Goal: Check status: Check status

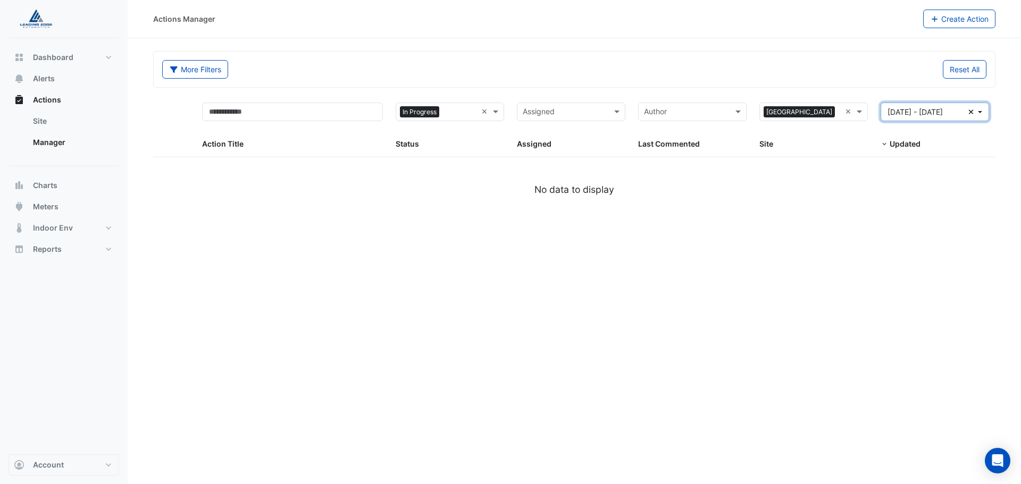
click at [981, 111] on button "[DATE] - [DATE] Clear" at bounding box center [934, 112] width 108 height 19
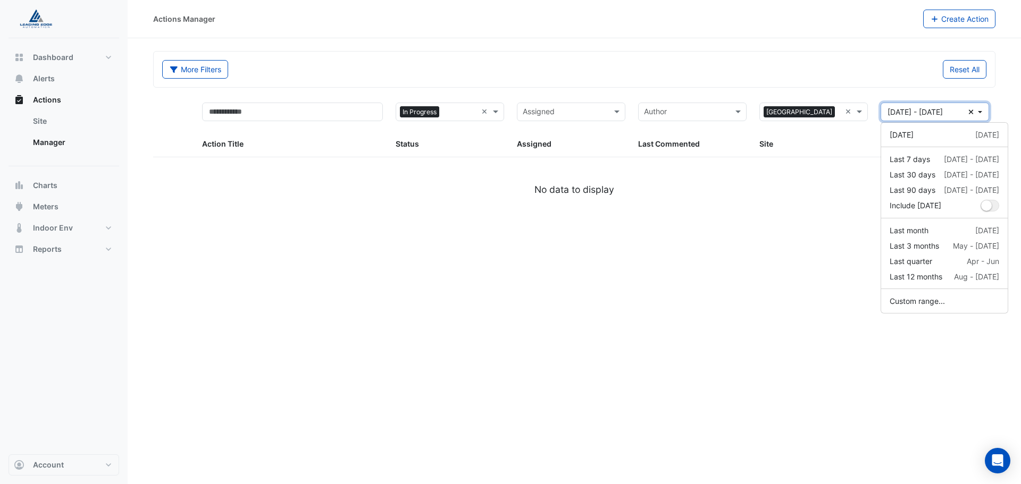
click at [969, 112] on icon "Clear" at bounding box center [971, 111] width 6 height 7
click at [493, 138] on div "Status × In Progress × Status" at bounding box center [450, 127] width 108 height 48
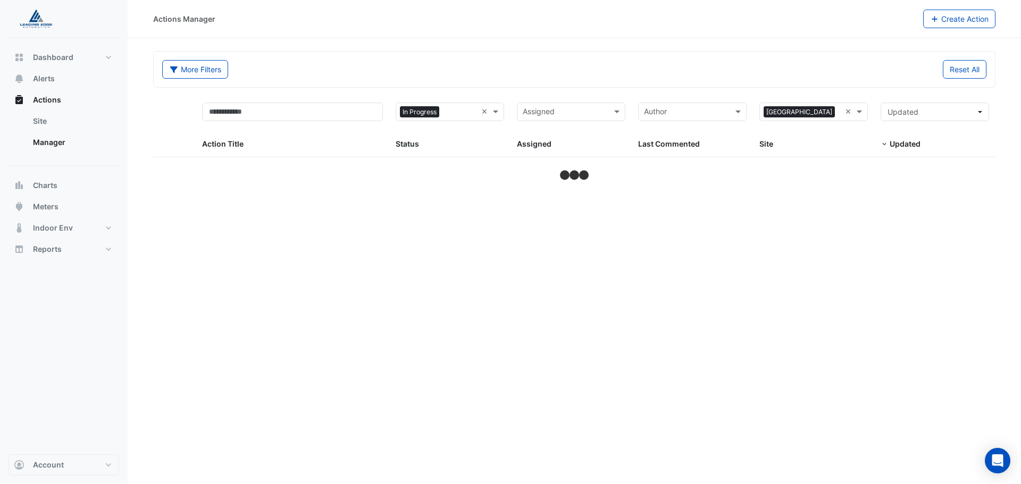
select select "***"
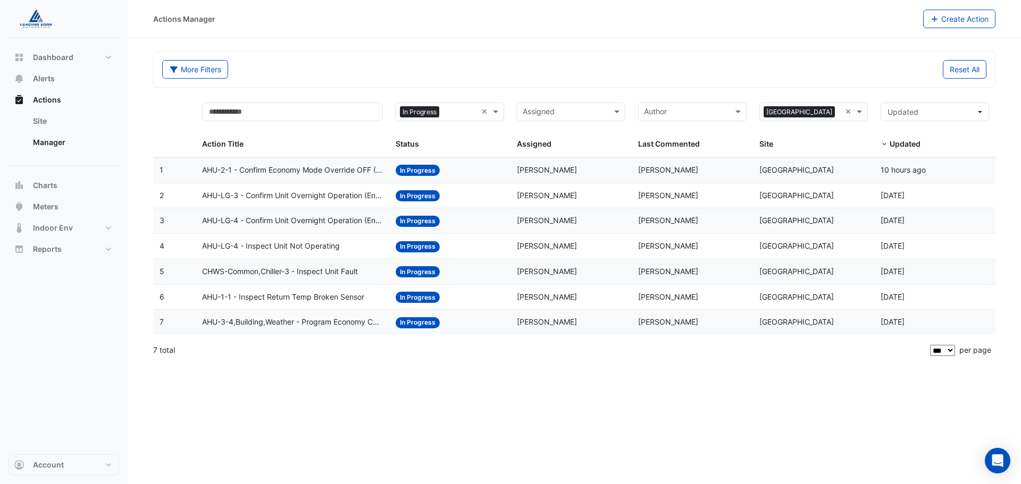
click at [290, 226] on span "AHU-LG-4 - Confirm Unit Overnight Operation (Energy Waste)" at bounding box center [292, 221] width 181 height 12
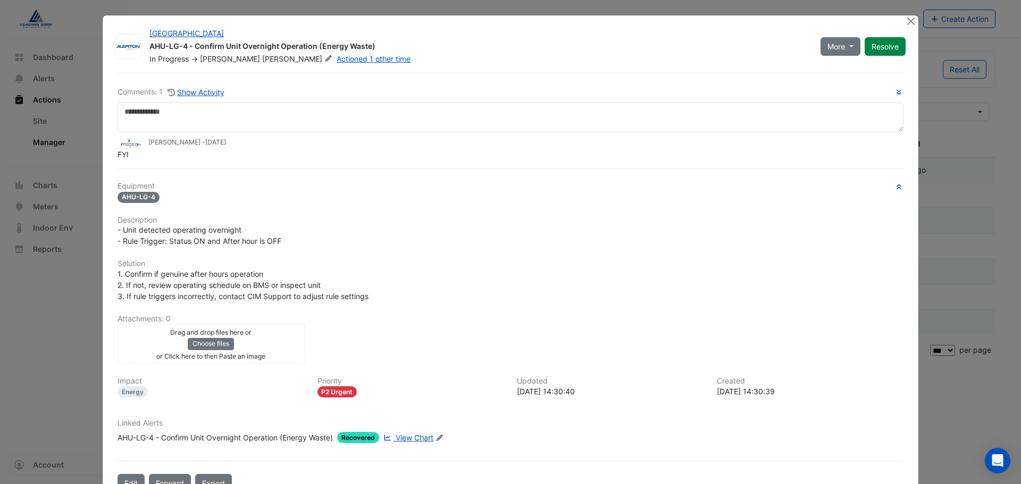
click at [62, 112] on ngb-modal-window "[GEOGRAPHIC_DATA] AHU-LG-4 - Confirm Unit Overnight Operation (Energy Waste) In…" at bounding box center [510, 242] width 1021 height 484
click at [910, 22] on button "Close" at bounding box center [910, 20] width 11 height 11
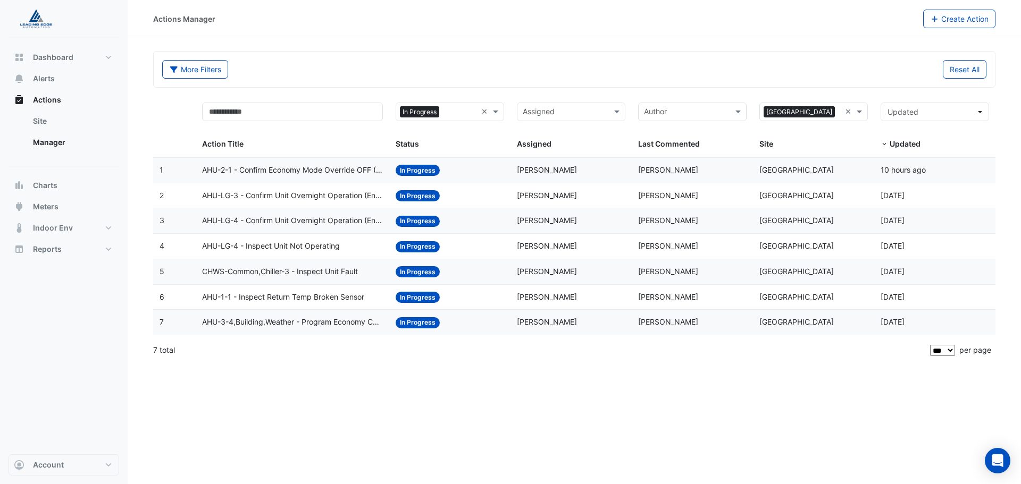
click at [256, 200] on datatable-body-cell "Action Title: AHU-LG-3 - Confirm Unit Overnight Operation (Energy Waste)" at bounding box center [293, 195] width 194 height 25
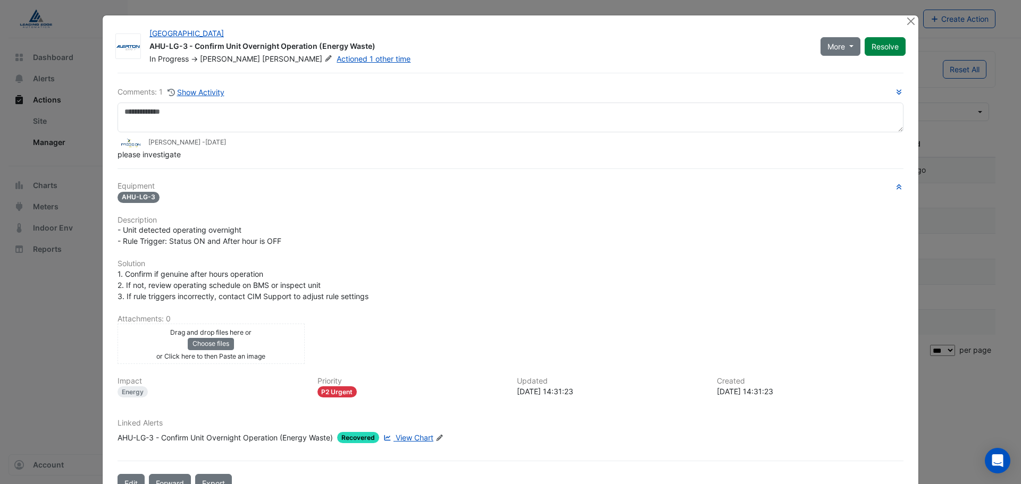
click at [396, 440] on span "View Chart" at bounding box center [415, 437] width 38 height 9
